Goal: Task Accomplishment & Management: Use online tool/utility

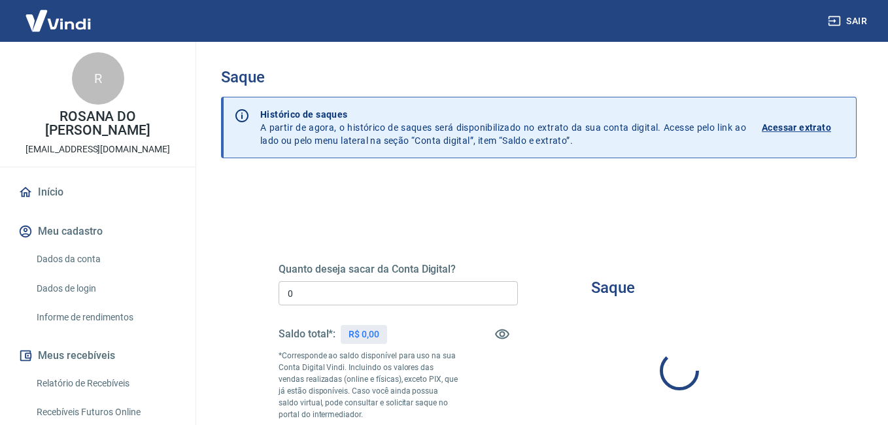
type input "R$ 0,00"
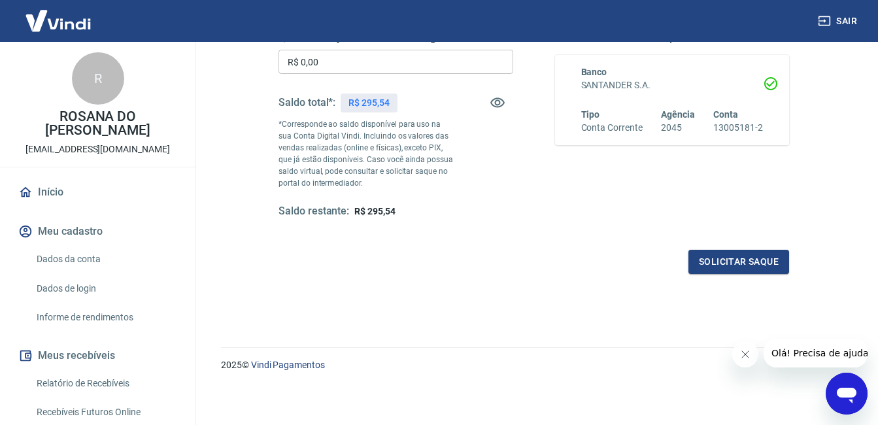
scroll to position [233, 0]
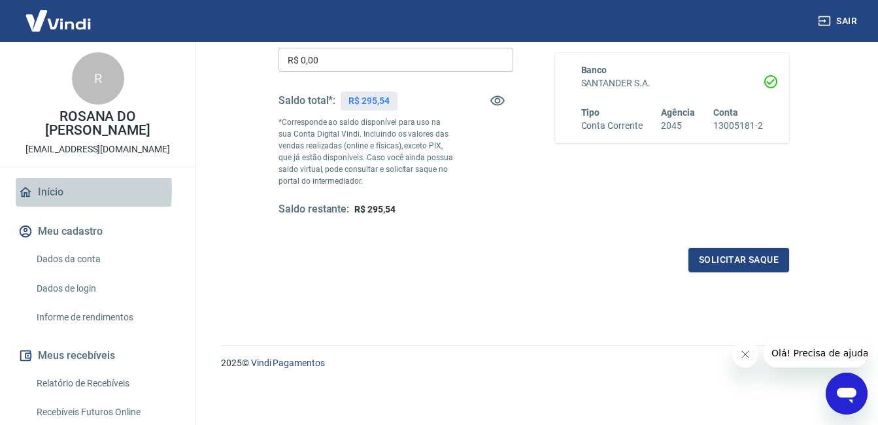
click at [35, 190] on link "Início" at bounding box center [98, 192] width 164 height 29
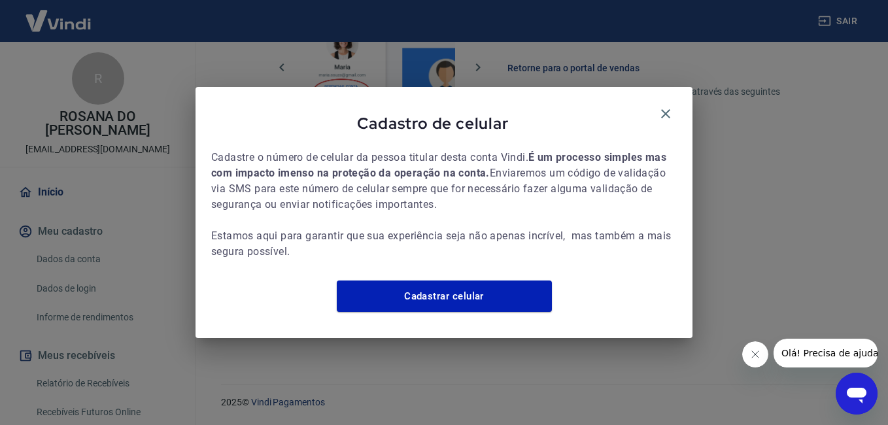
scroll to position [648, 0]
click at [668, 107] on icon "button" at bounding box center [666, 114] width 16 height 16
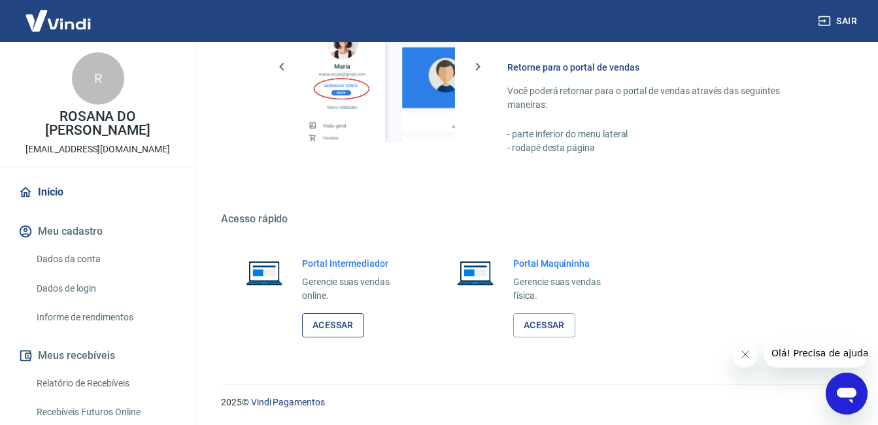
click at [334, 326] on link "Acessar" at bounding box center [333, 325] width 62 height 24
